Goal: Information Seeking & Learning: Learn about a topic

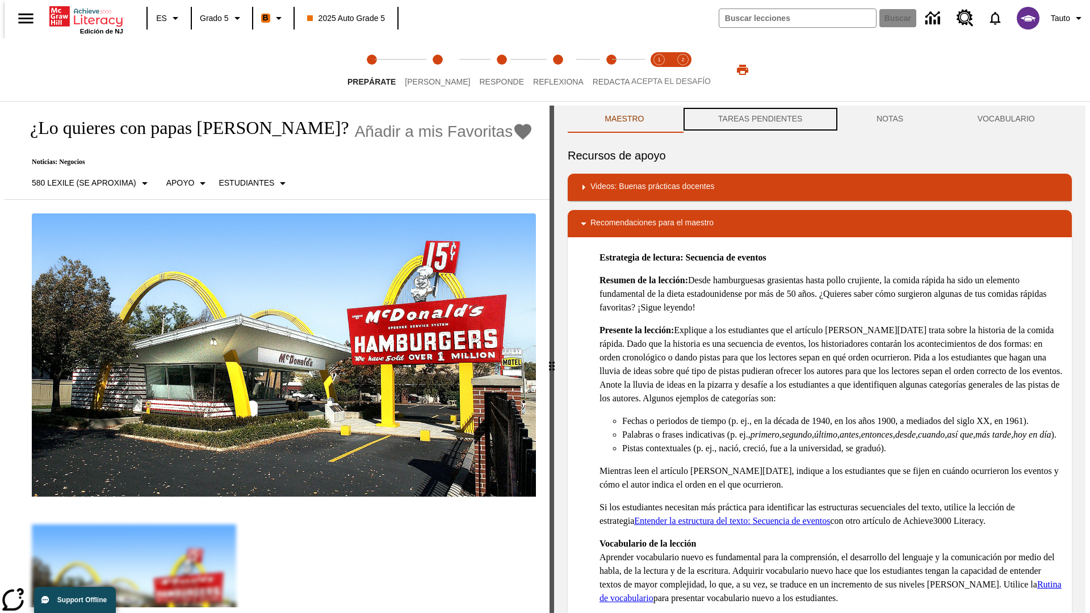
click at [759, 119] on button "TAREAS PENDIENTES" at bounding box center [760, 119] width 158 height 27
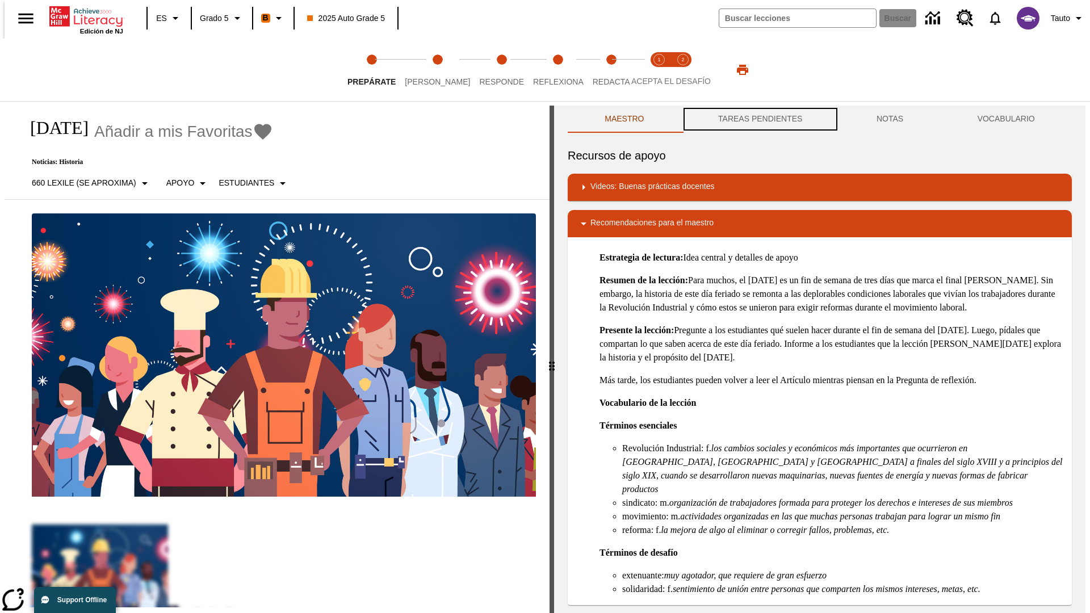
click at [759, 119] on button "TAREAS PENDIENTES" at bounding box center [760, 119] width 158 height 27
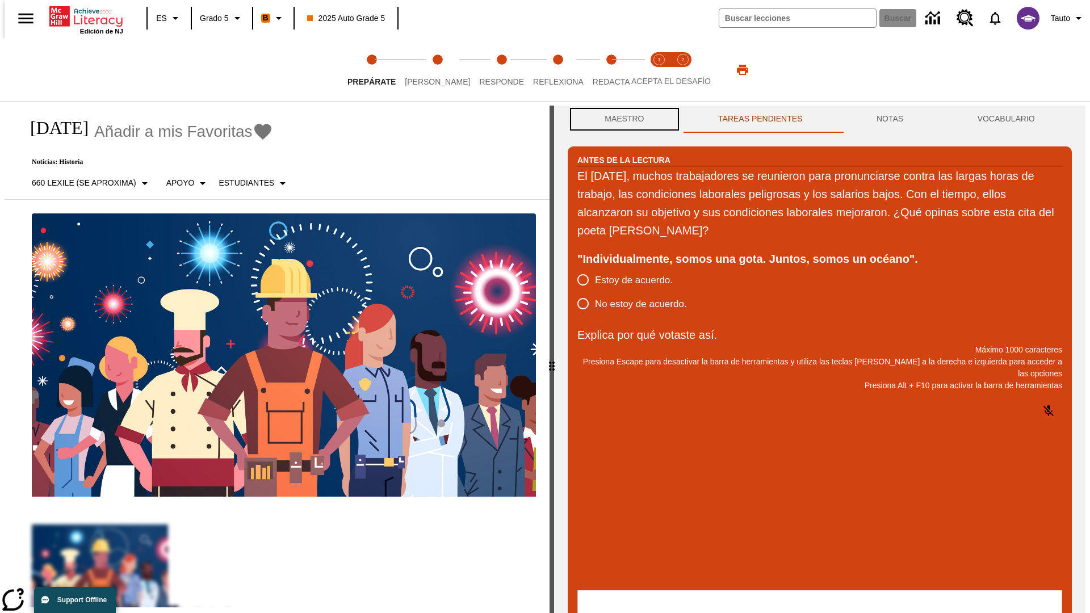
scroll to position [1, 0]
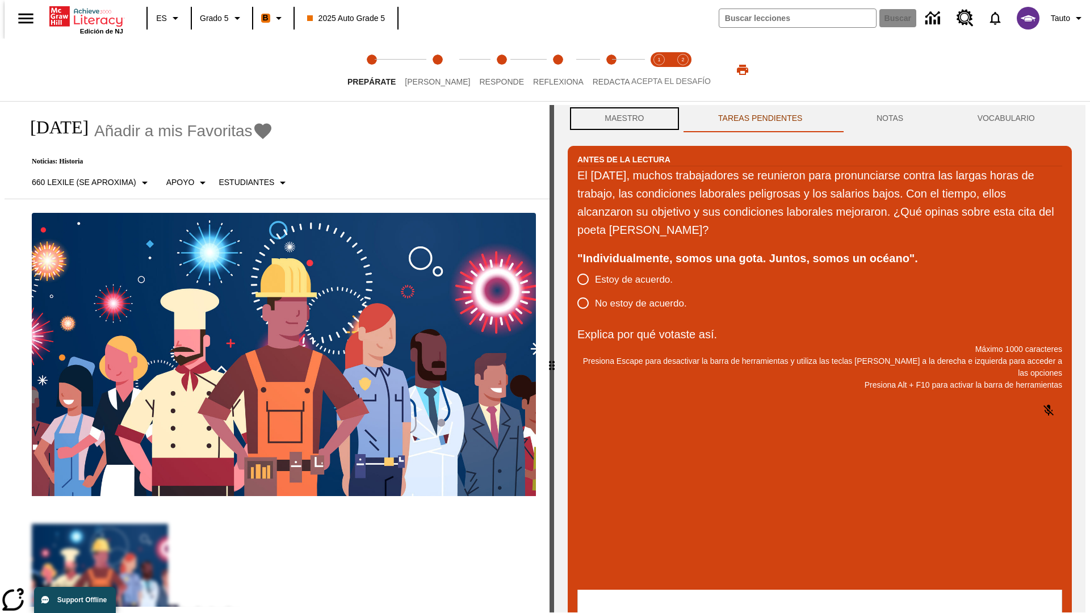
click at [621, 119] on button "Maestro" at bounding box center [625, 118] width 114 height 27
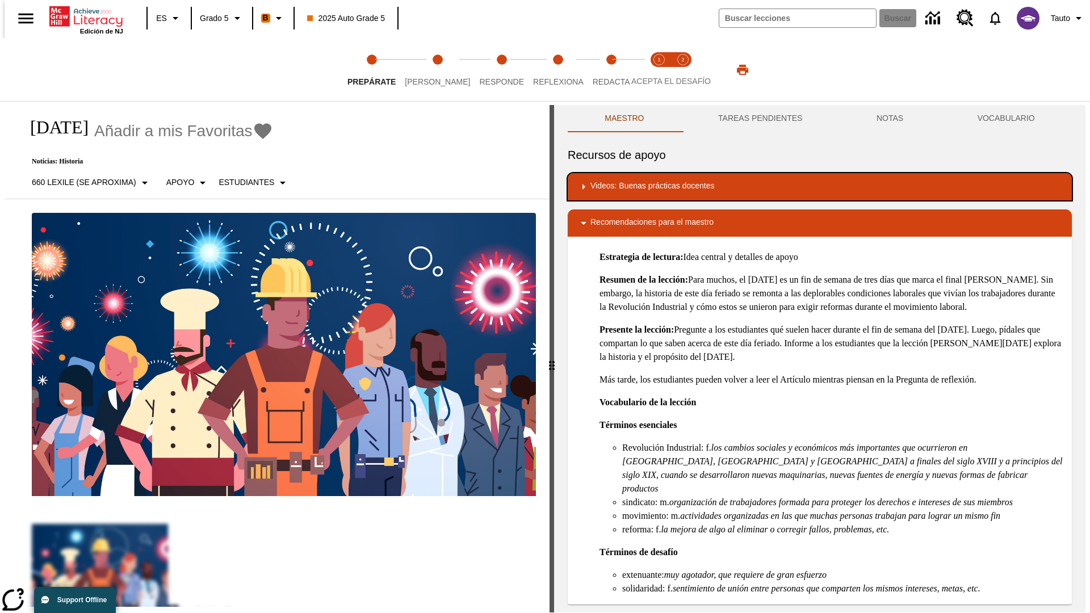
click at [820, 187] on div "Videos: Buenas prácticas docentes" at bounding box center [820, 187] width 486 height 14
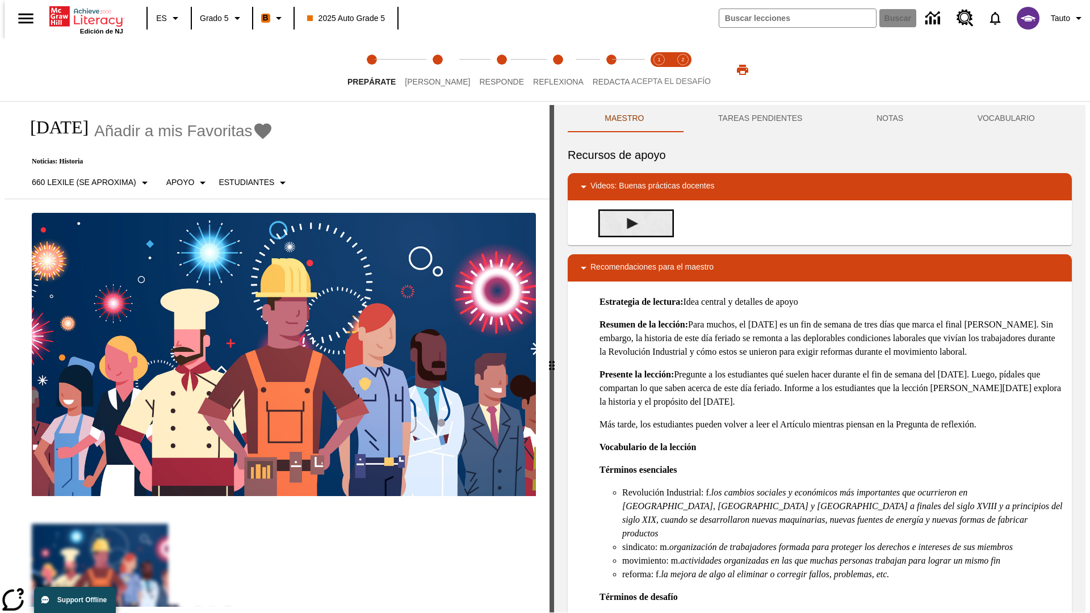
click at [628, 223] on img "Desarrollo del vocabulario académico" at bounding box center [632, 223] width 11 height 11
click at [428, 70] on span "[PERSON_NAME]" at bounding box center [437, 77] width 65 height 20
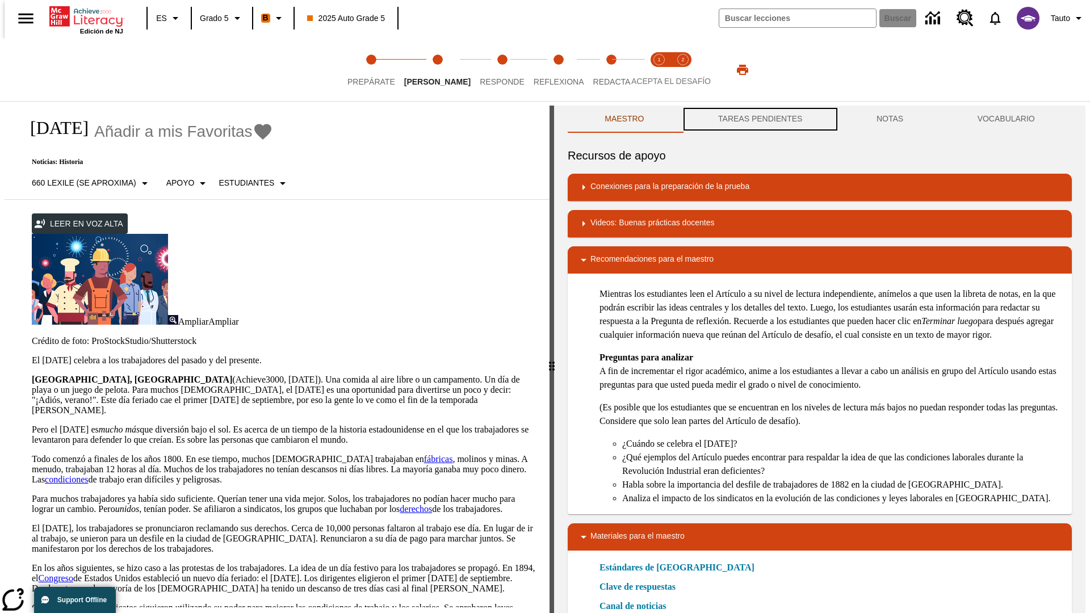
scroll to position [1, 0]
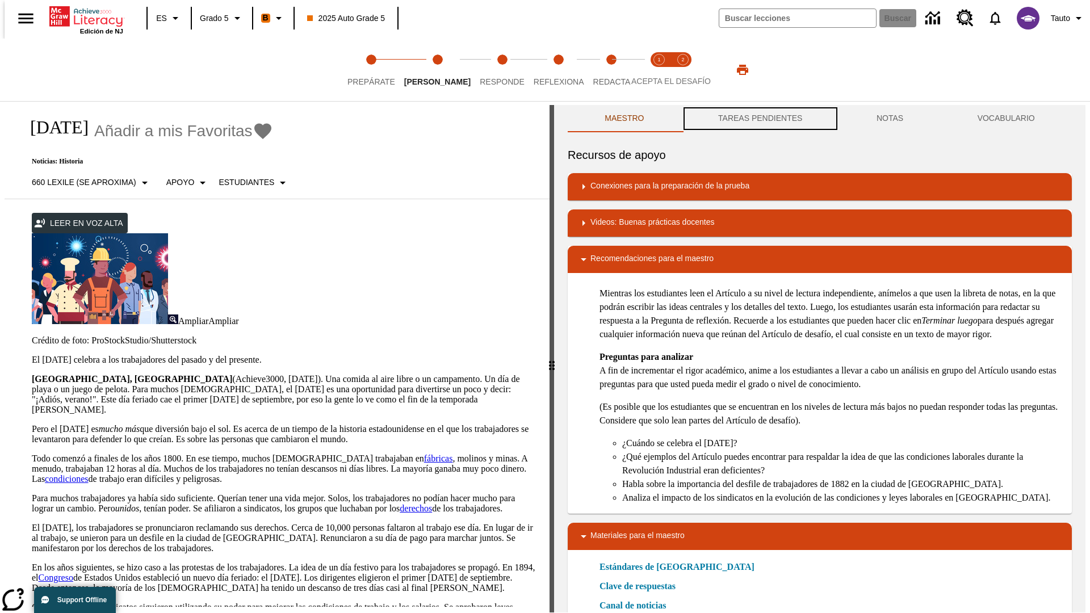
click at [759, 119] on button "TAREAS PENDIENTES" at bounding box center [760, 118] width 158 height 27
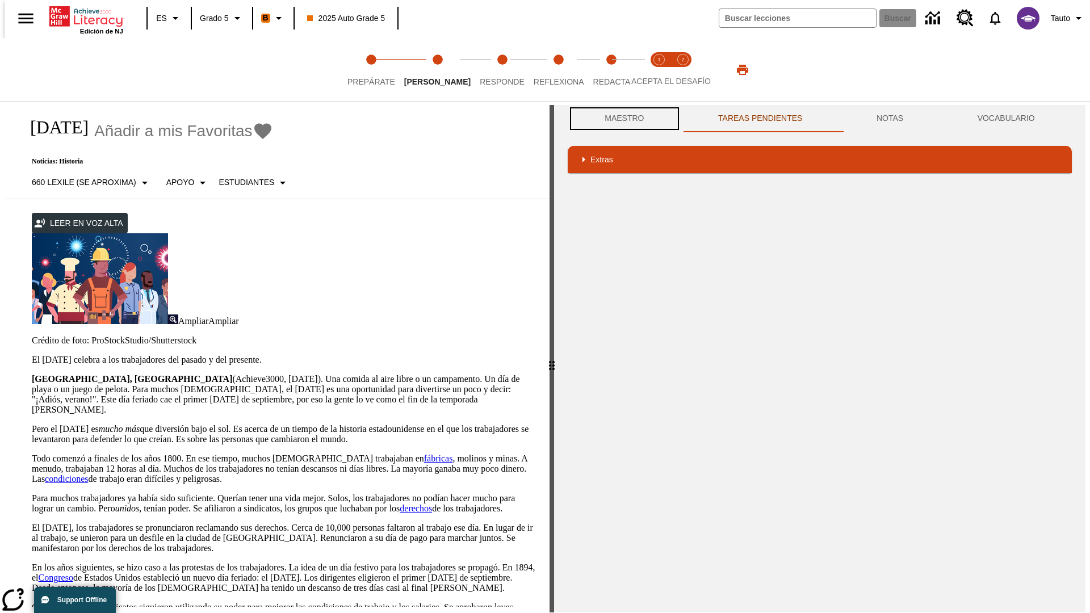
click at [621, 119] on button "Maestro" at bounding box center [625, 118] width 114 height 27
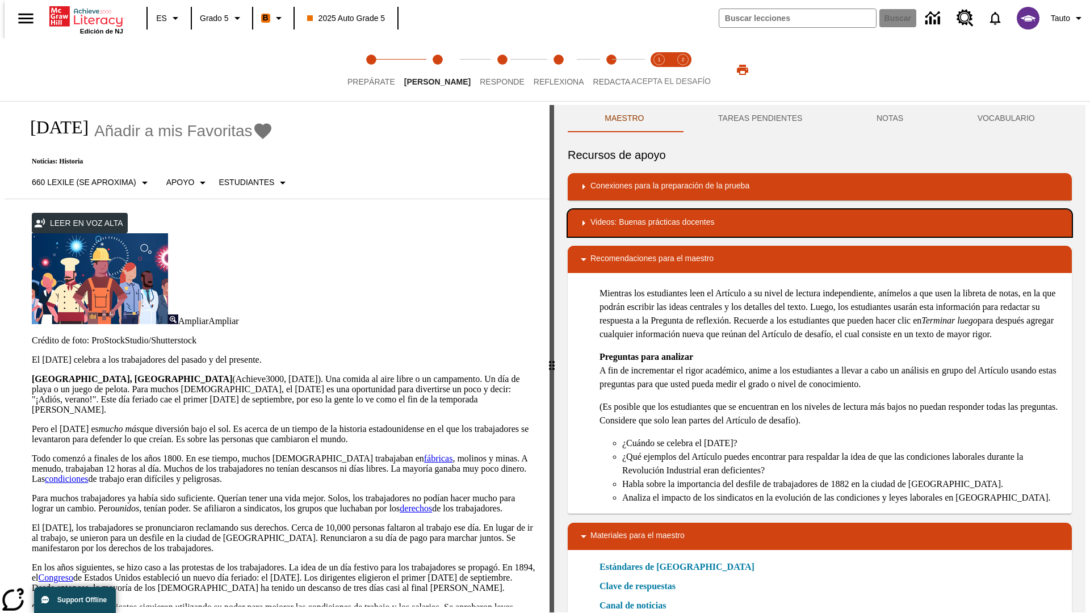
click at [820, 223] on div "Videos: Buenas prácticas docentes" at bounding box center [820, 223] width 486 height 14
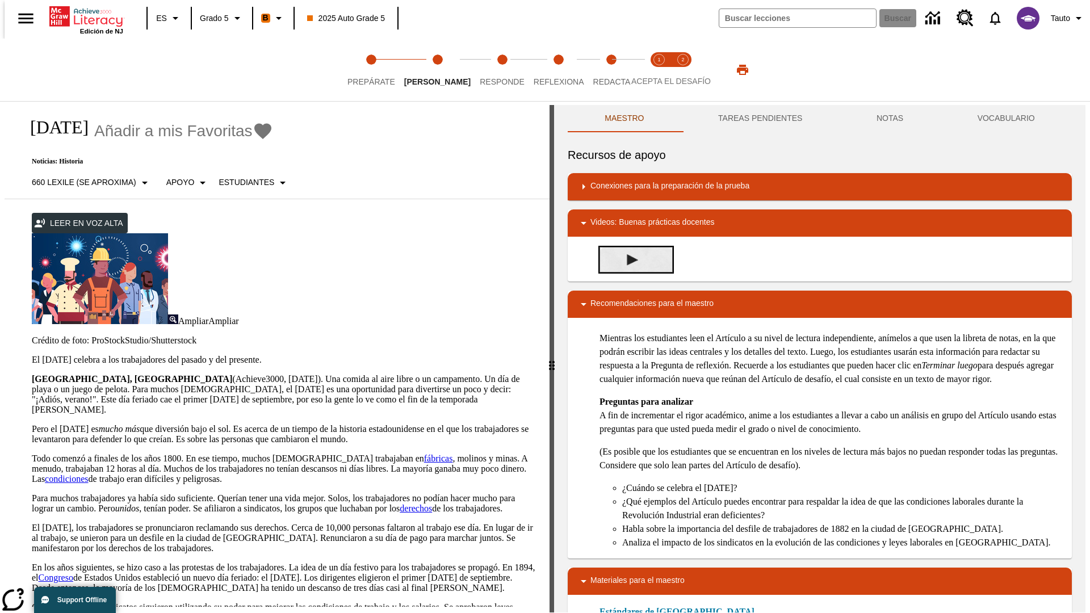
click at [628, 260] on img "Summarization" at bounding box center [632, 259] width 11 height 11
click at [659, 70] on span "Acepta el desafío lee step 1 of 2" at bounding box center [659, 77] width 15 height 20
